Goal: Check status: Check status

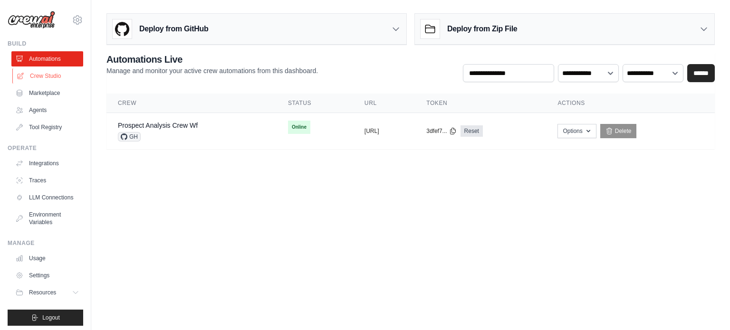
click at [51, 79] on link "Crew Studio" at bounding box center [48, 75] width 72 height 15
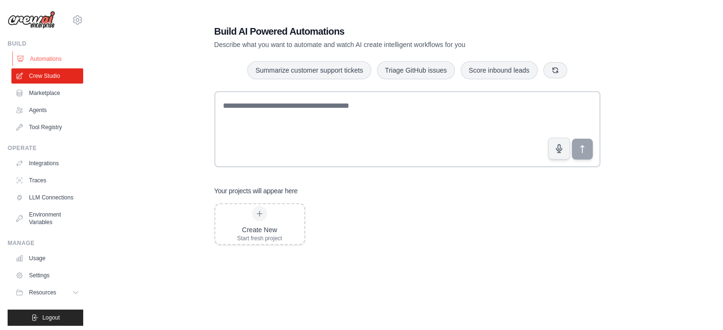
click at [31, 62] on link "Automations" at bounding box center [48, 58] width 72 height 15
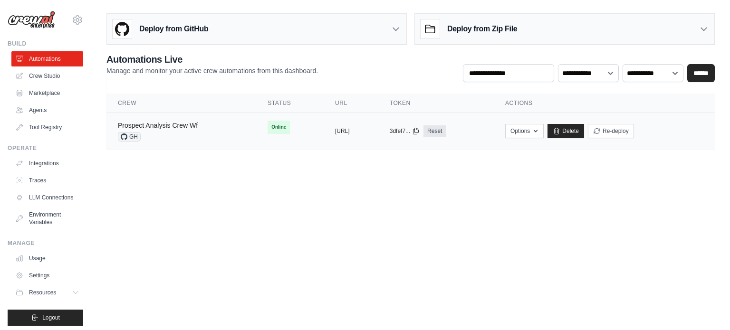
click at [184, 124] on link "Prospect Analysis Crew Wf" at bounding box center [158, 126] width 80 height 8
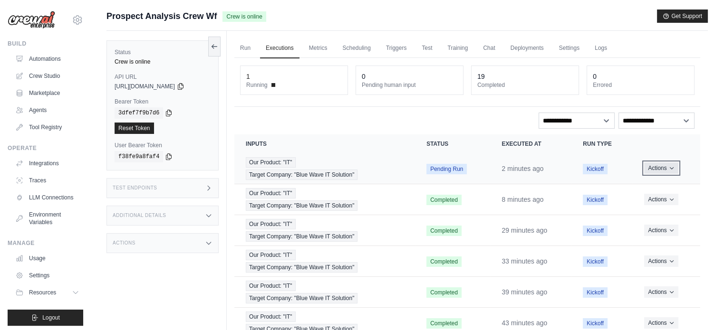
click at [661, 171] on button "Actions" at bounding box center [661, 167] width 34 height 11
click at [657, 185] on link "View Details" at bounding box center [658, 185] width 61 height 15
